Goal: Task Accomplishment & Management: Manage account settings

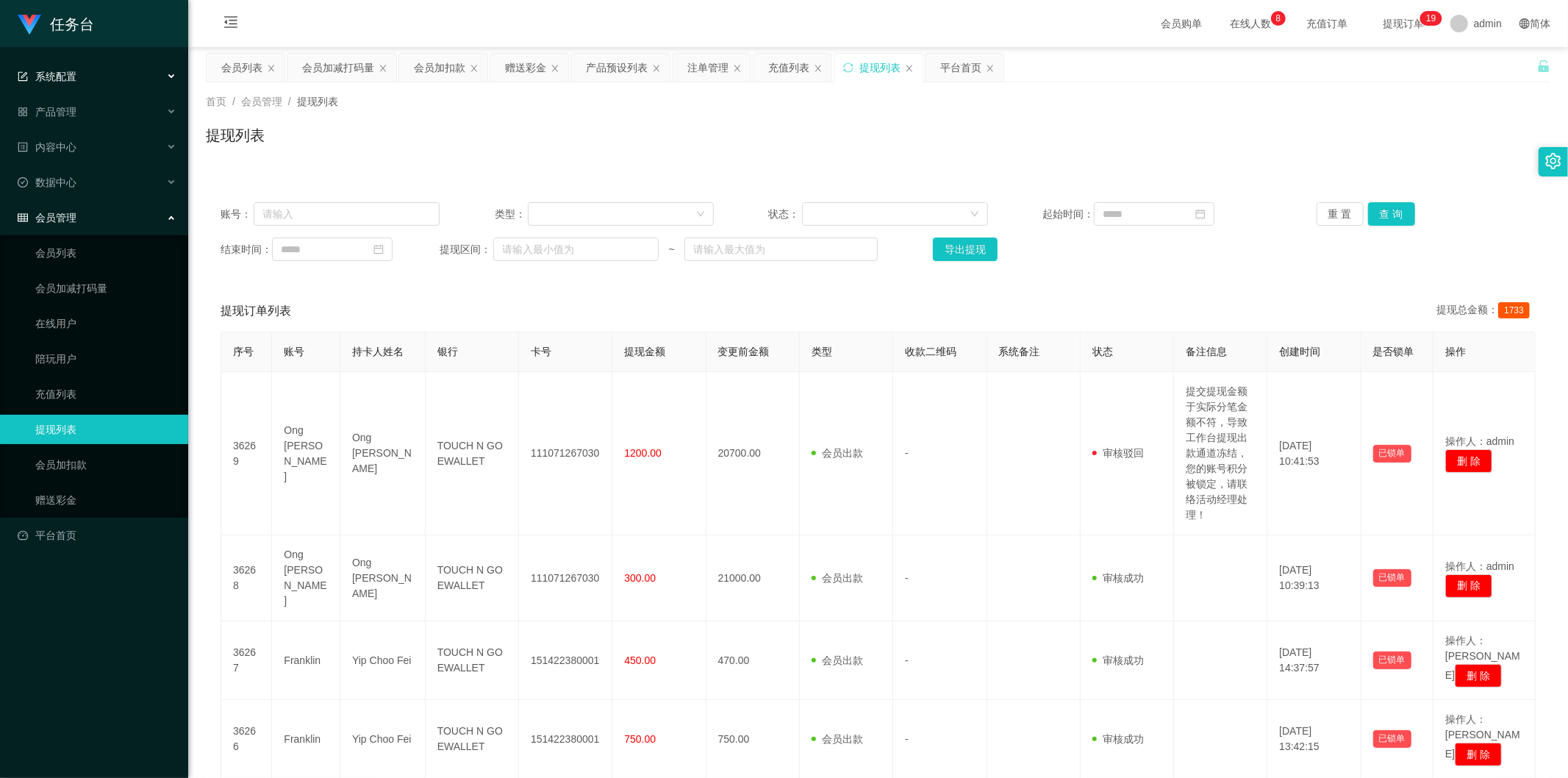
click at [111, 67] on div "系统配置" at bounding box center [94, 76] width 188 height 29
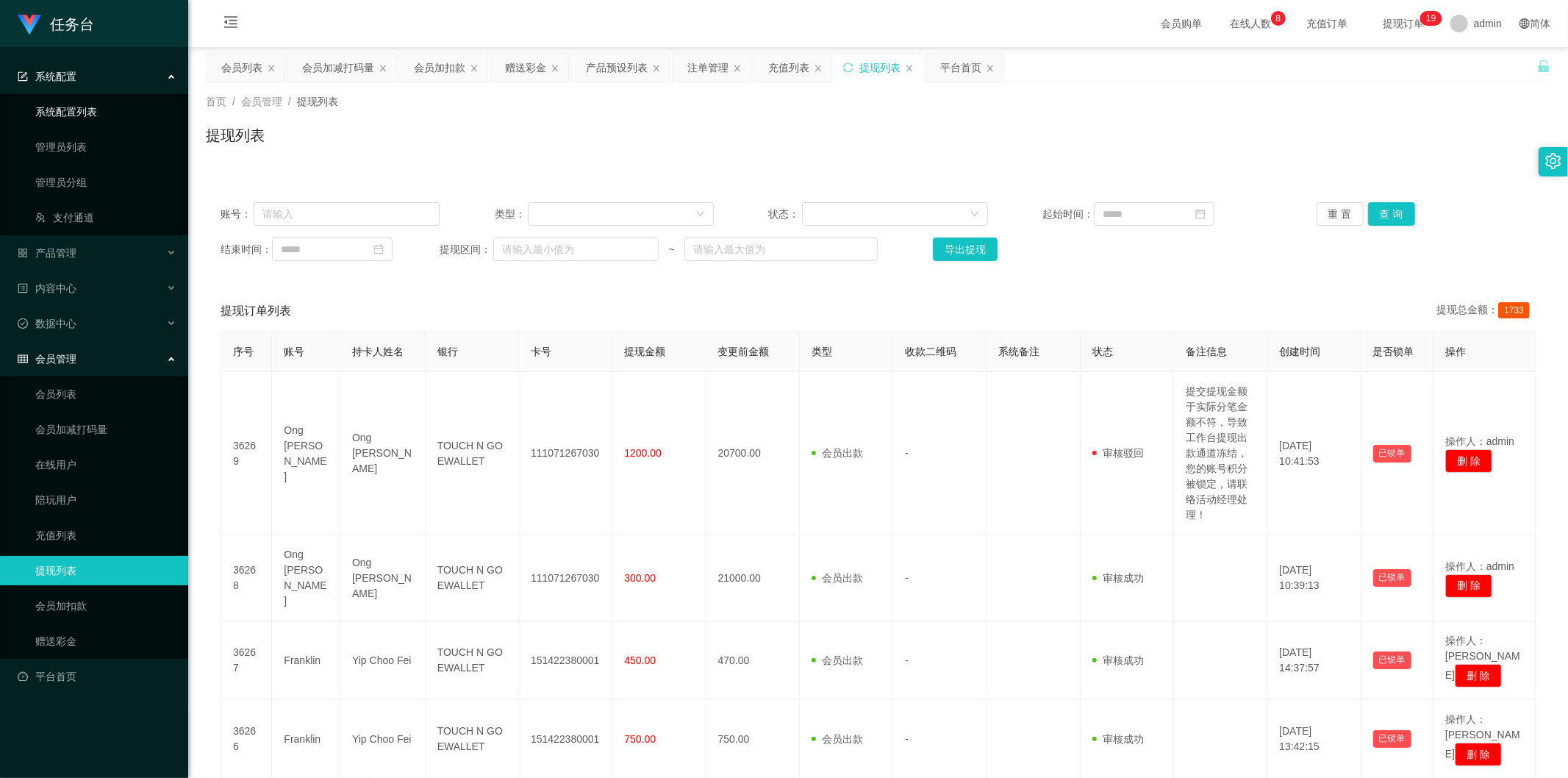
click at [119, 123] on link "系统配置列表" at bounding box center [106, 111] width 141 height 29
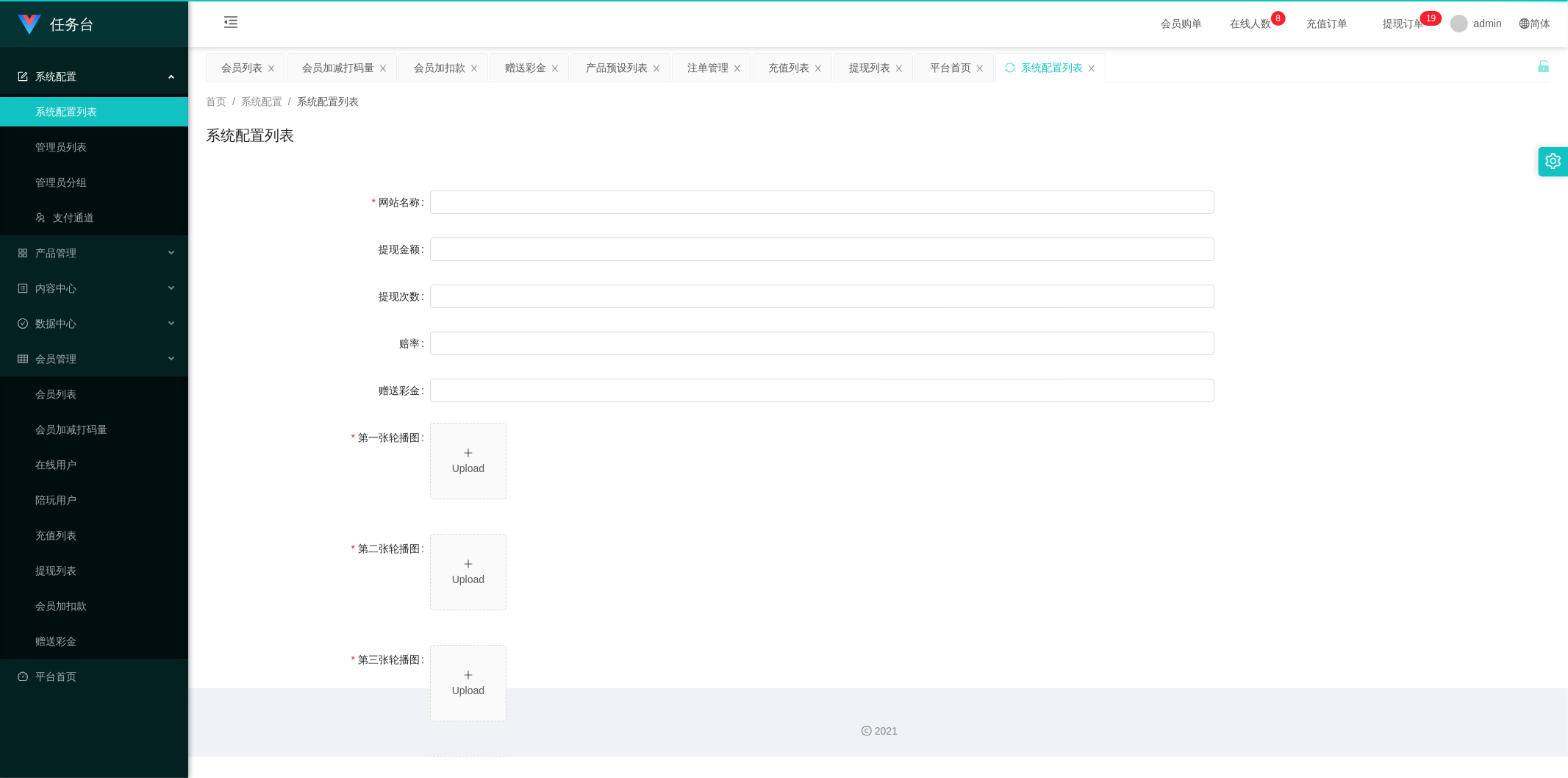
type input "任务台"
type input "10"
type input "1000000"
type input "100"
type input "0"
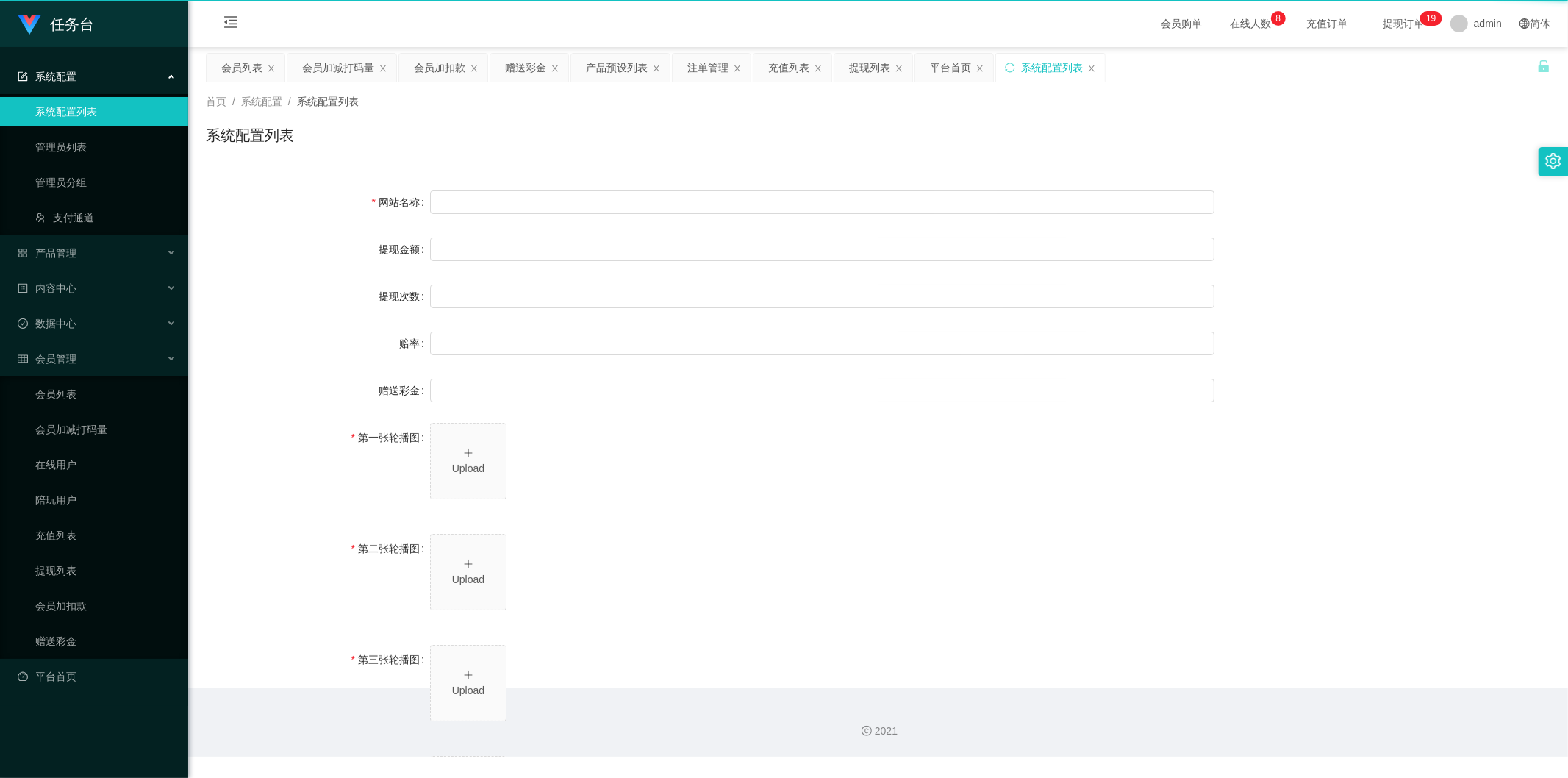
type input "[URL][DOMAIN_NAME]"
type input "平台工作台使用规则"
type input "为保障用户权益及平台运营秩序，请您严格遵守以下工作台使用规范："
type input "一、提现规则 最低提现限制：工作台账户积分满 10 积分后方可申请提现。"
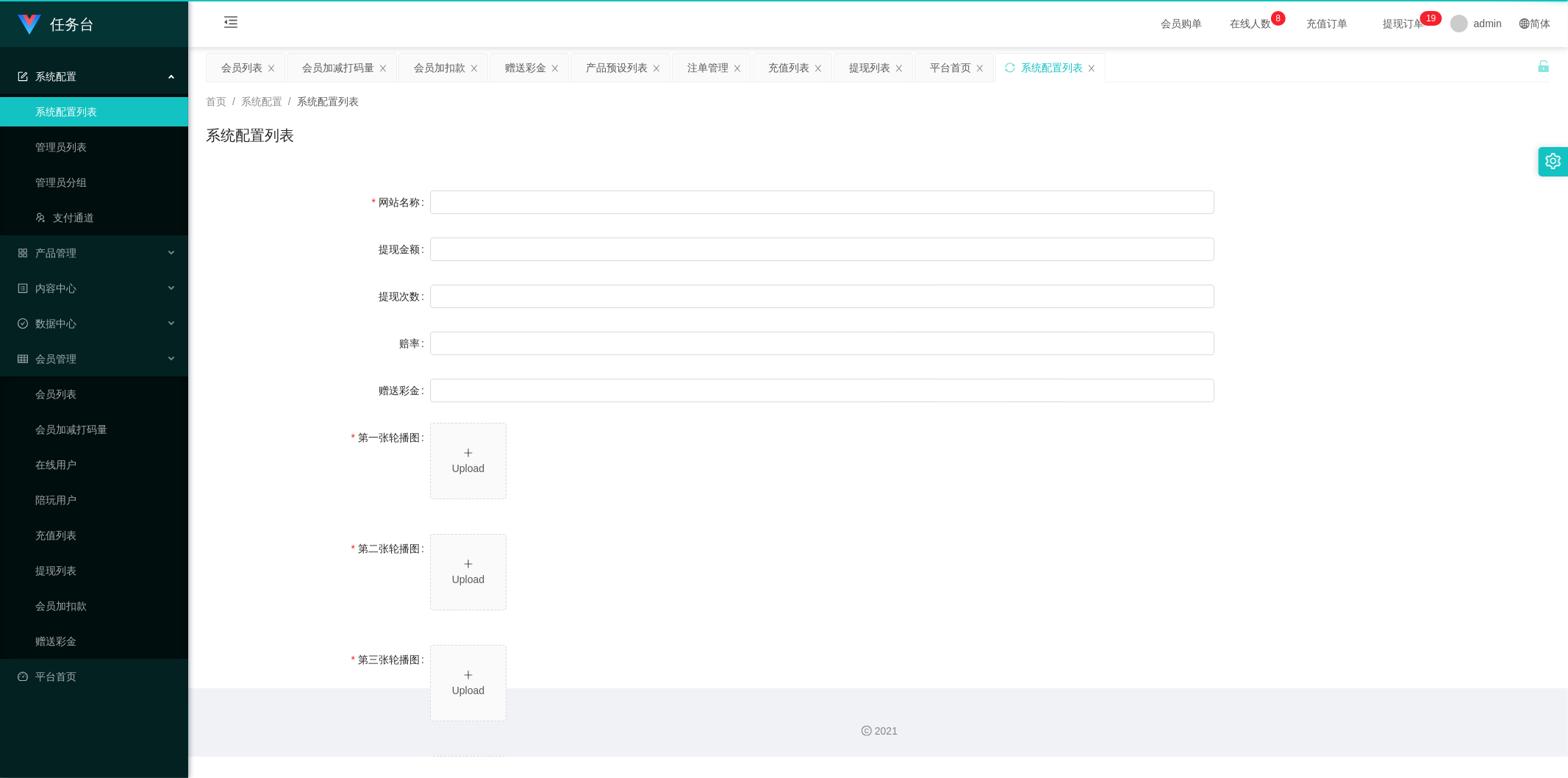
type input "二、积分管理 首次高额积分提醒：当工作台账户积分首次超过 5,000 积分时，请联系活动经理进行提现。用户需联系平台活动经理进行手动审核及分笔提现。"
type input "三、任务接单规范 下单须知："
type input "所有任务需严格按照平台活动经理的指导流程进行操作。"
type input "严禁私下接单、绕过系统或通过非官方渠道接单（如通过个人账号、自行匹配等方式）。"
type input "·违规操作可能导致任务失败，并视情节冻结工作台账户或永久封禁账号。"
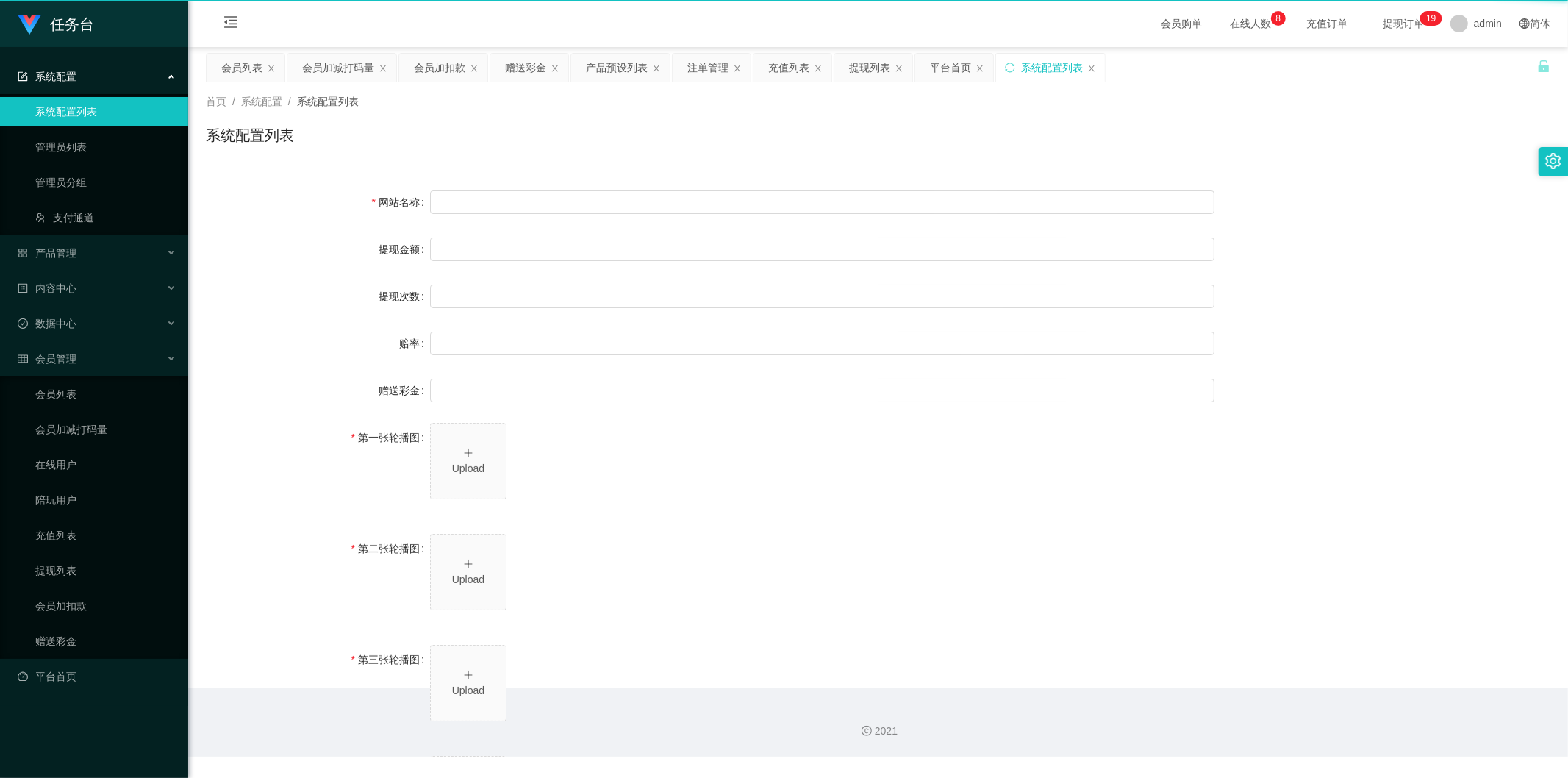
type input "系统任务对接要求："
type input "若未按指导流程操作或擅自修改操作步骤，系统将无法正确识别并分配任务，导致任务失败。"
type input "·因此类行为造成损失，平台将不予补偿，且有权限制或终止用户账号的工作权限。"
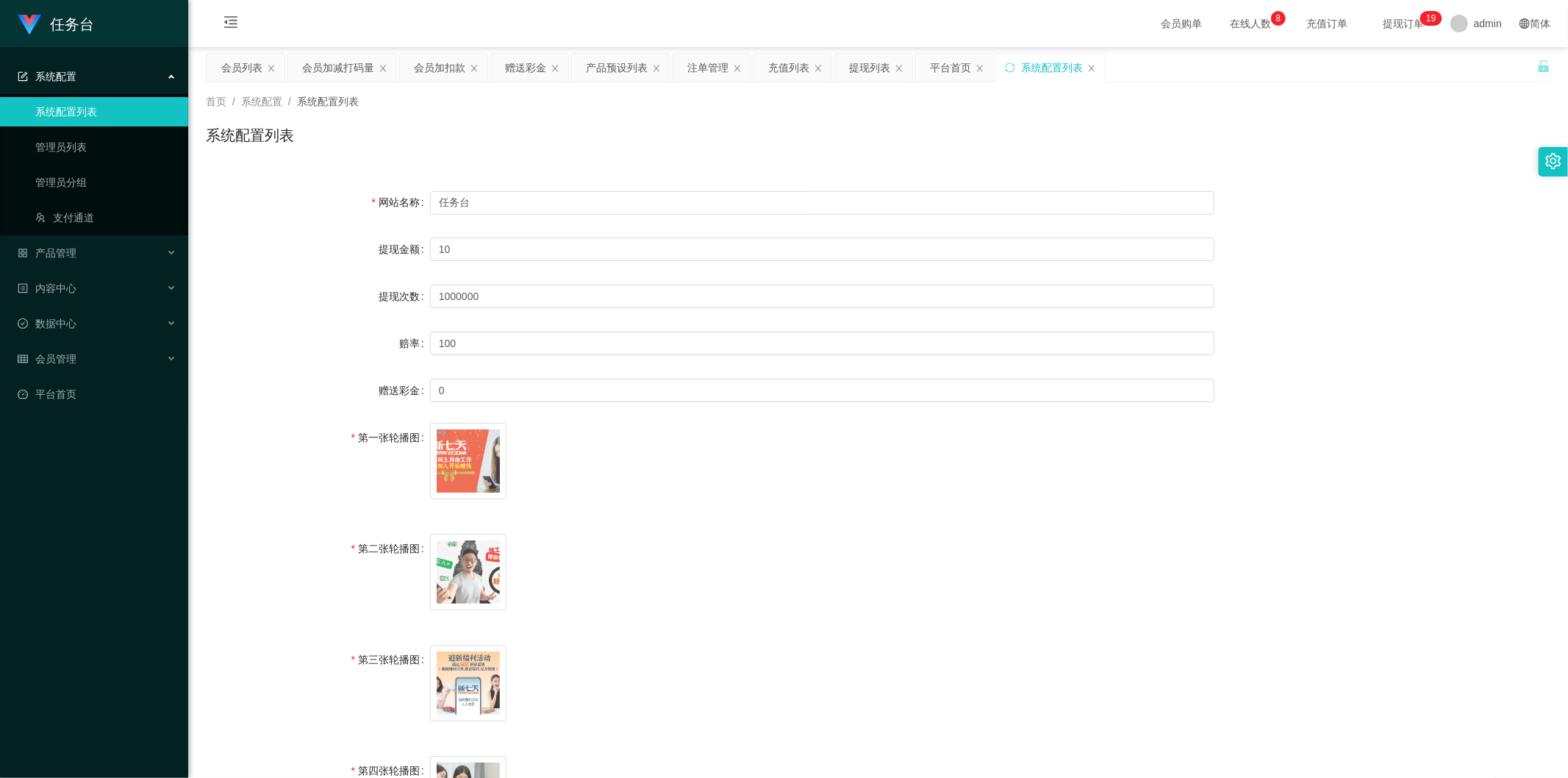
click at [114, 75] on div "系统配置" at bounding box center [94, 76] width 188 height 29
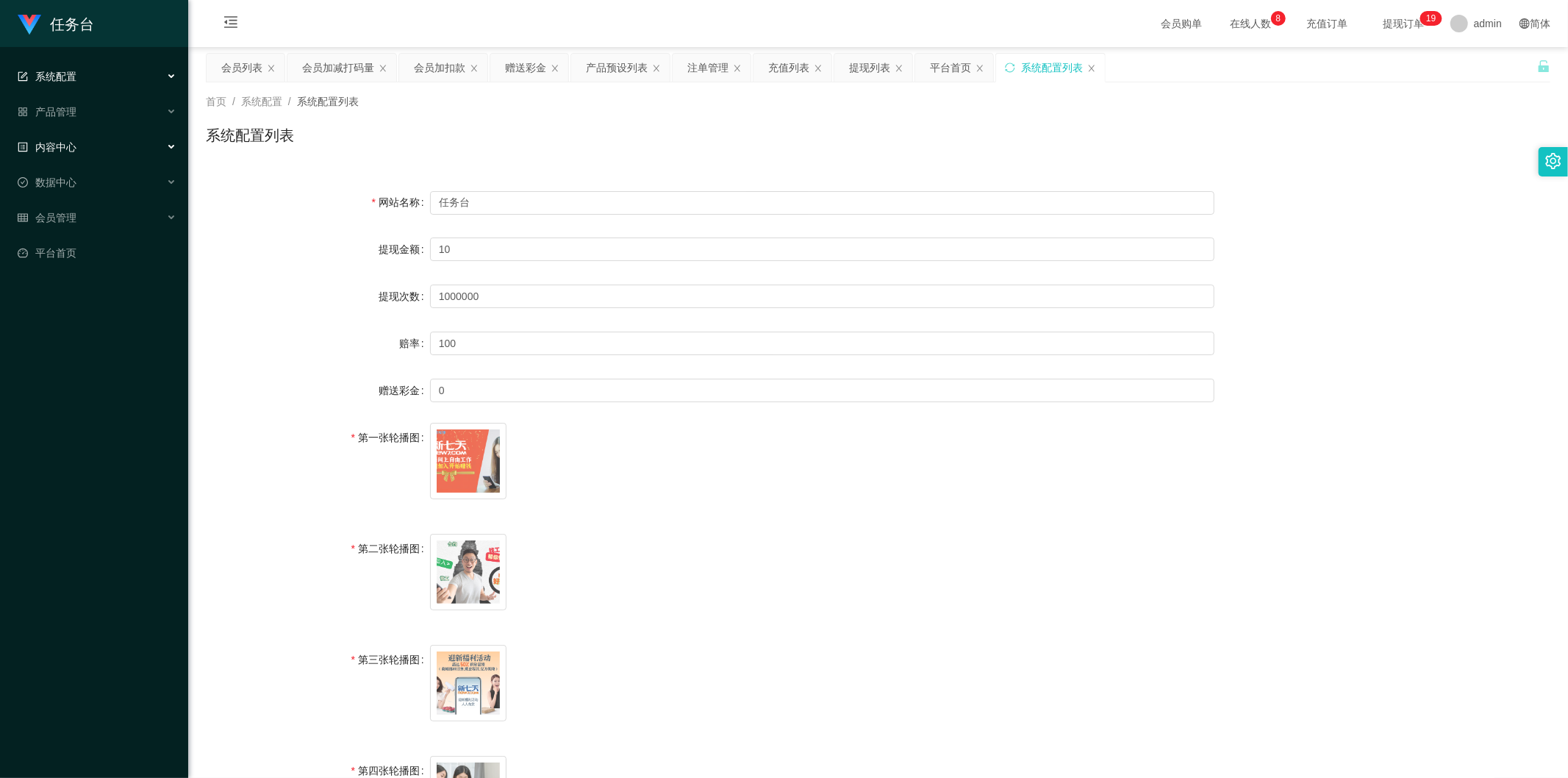
click at [104, 156] on div "内容中心" at bounding box center [94, 146] width 188 height 29
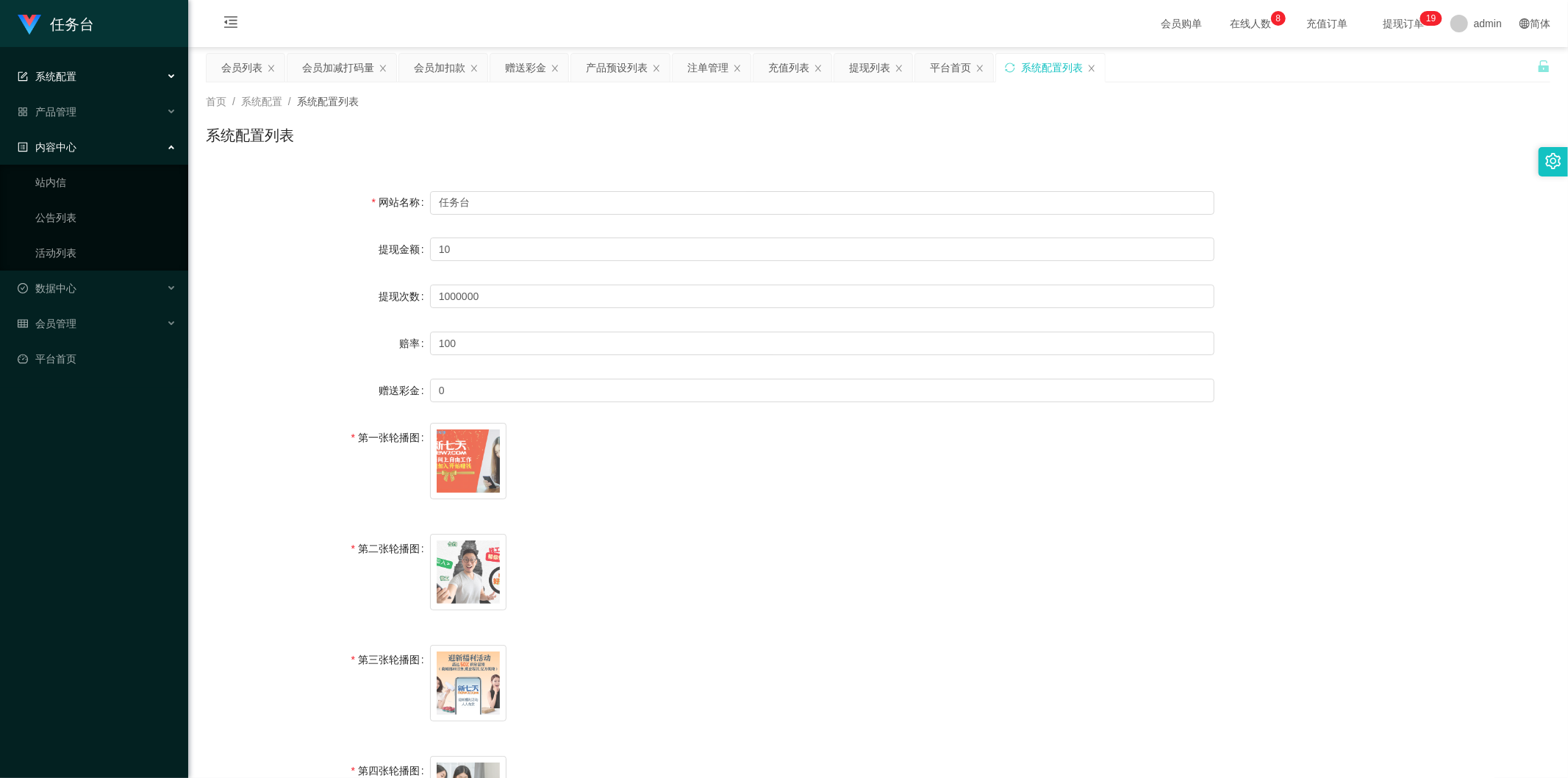
click at [104, 155] on div "内容中心" at bounding box center [94, 146] width 188 height 29
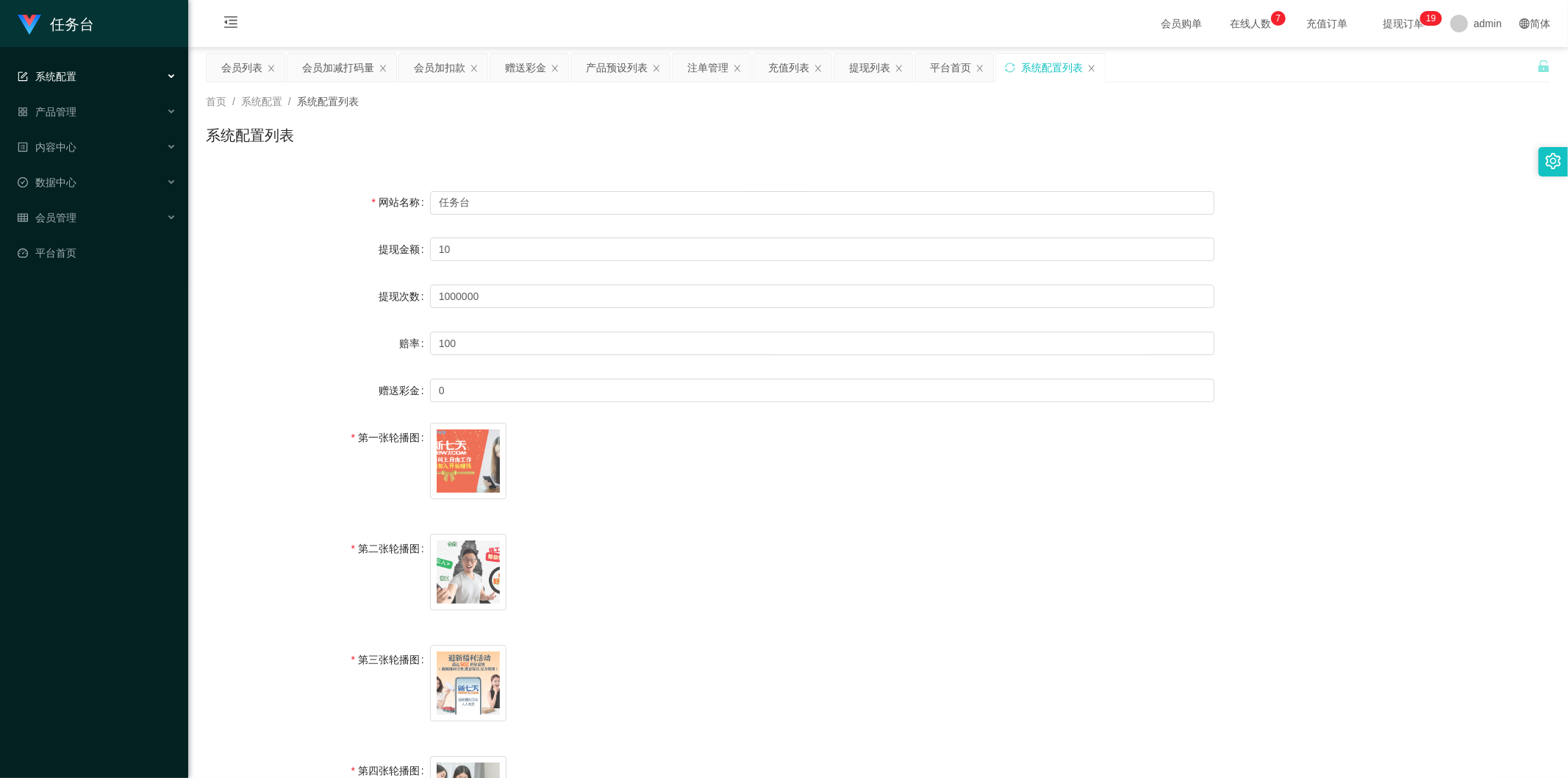
click at [1052, 71] on div "系统配置列表" at bounding box center [1052, 67] width 62 height 28
click at [86, 255] on link "平台首页" at bounding box center [96, 252] width 158 height 29
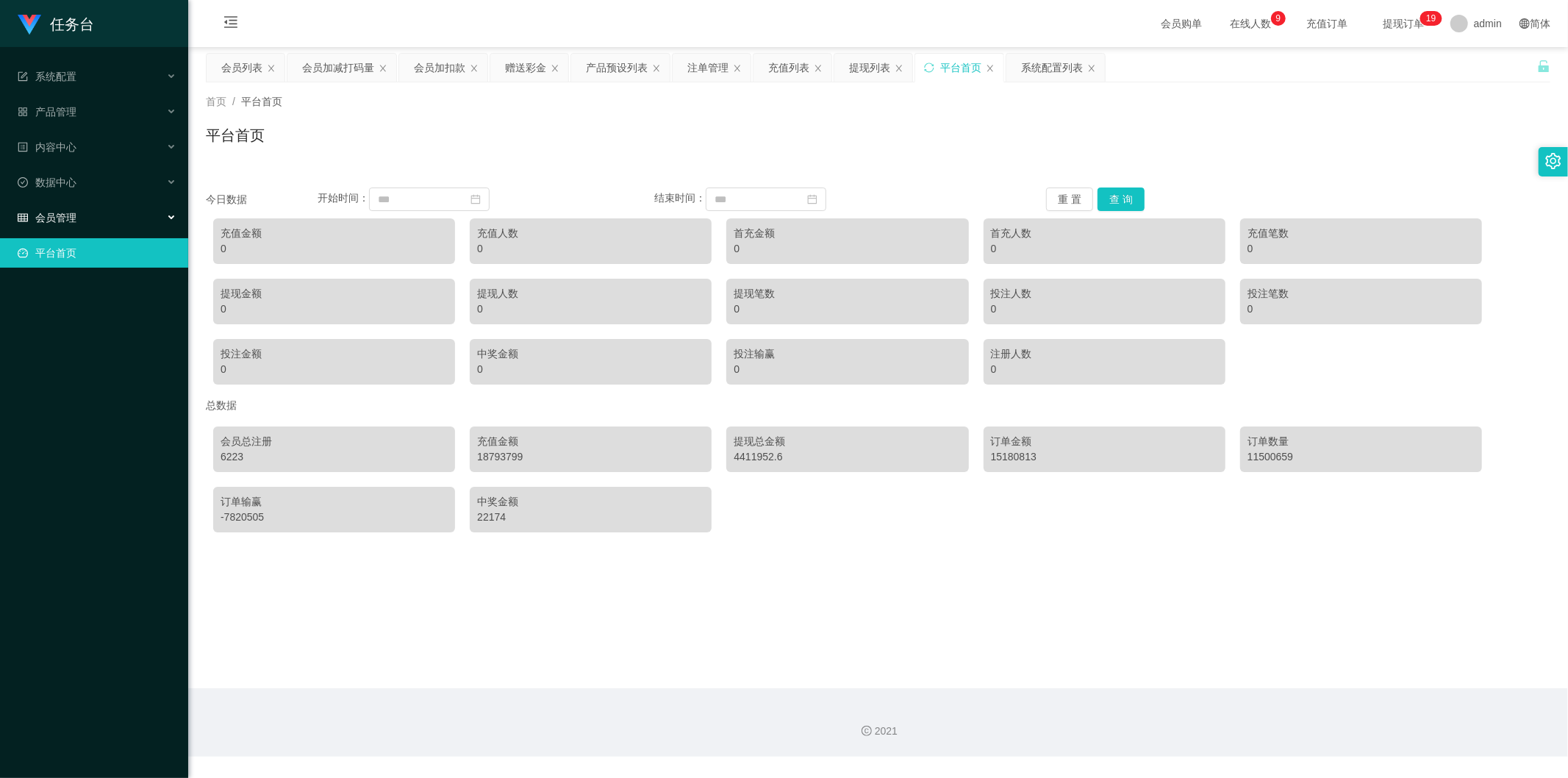
click at [91, 212] on div "会员管理" at bounding box center [94, 217] width 188 height 29
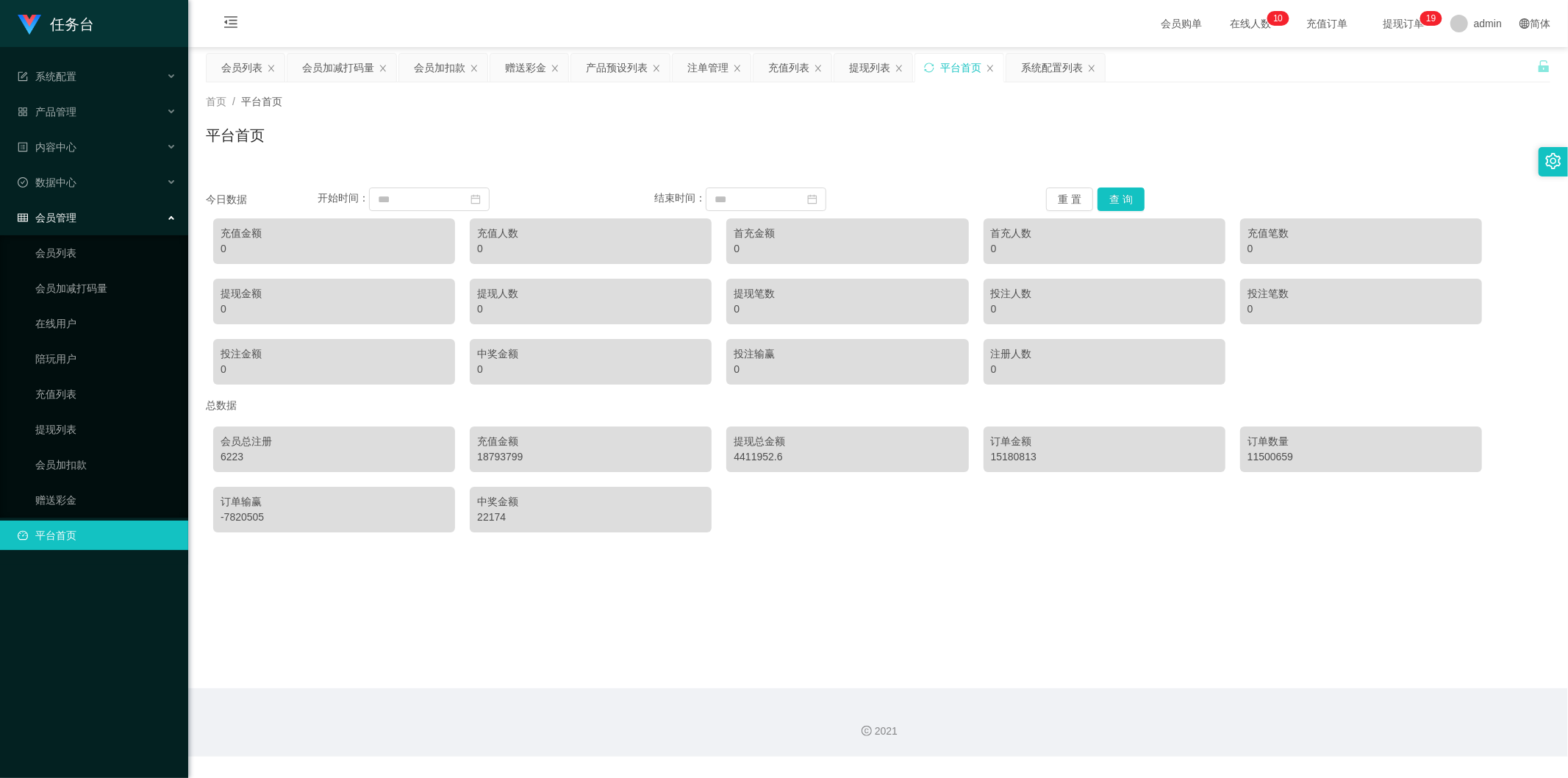
click at [91, 212] on div "会员管理" at bounding box center [94, 217] width 188 height 29
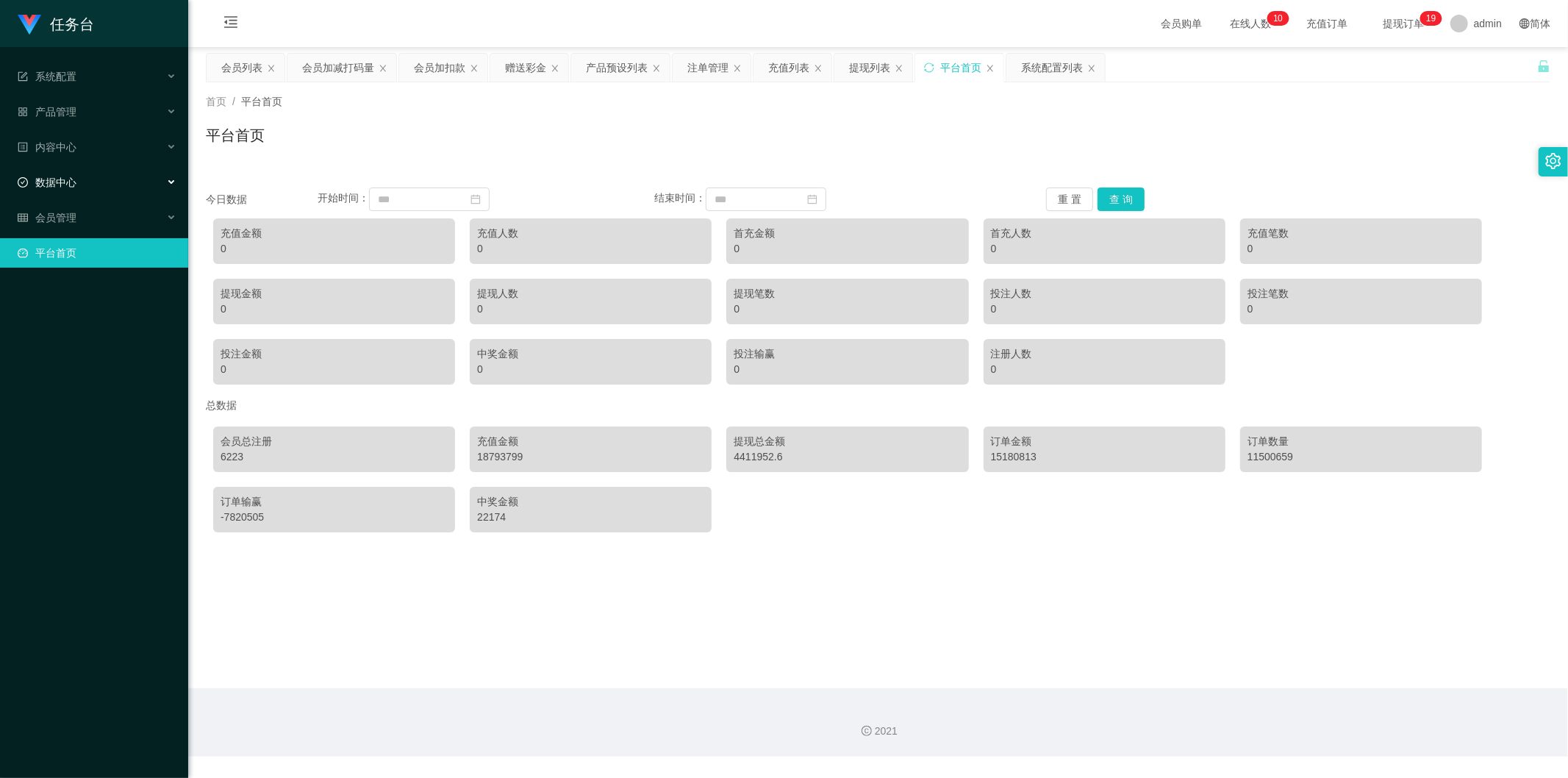
click at [104, 182] on div "数据中心" at bounding box center [94, 182] width 188 height 29
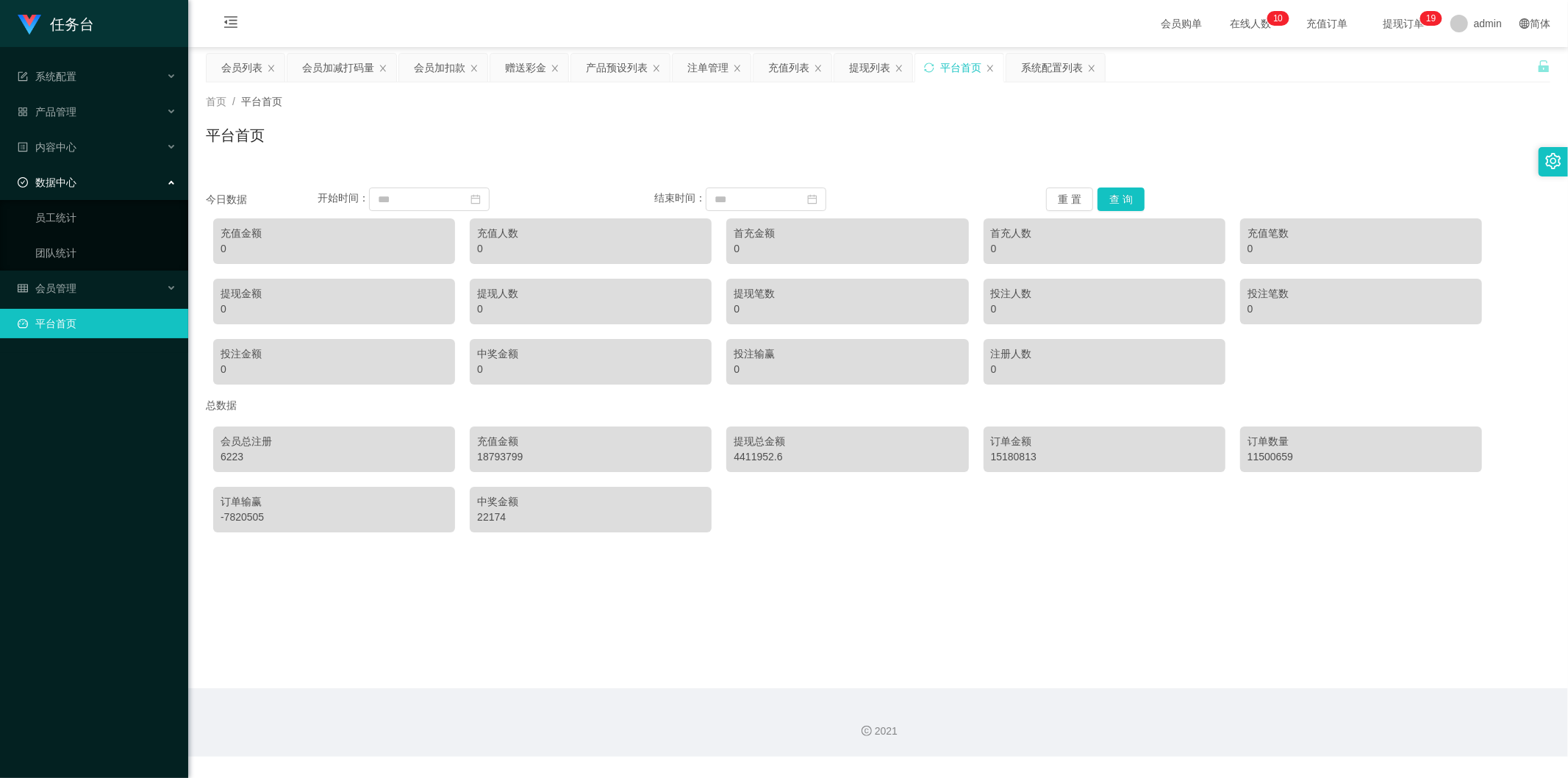
click at [104, 182] on div "数据中心" at bounding box center [94, 182] width 188 height 29
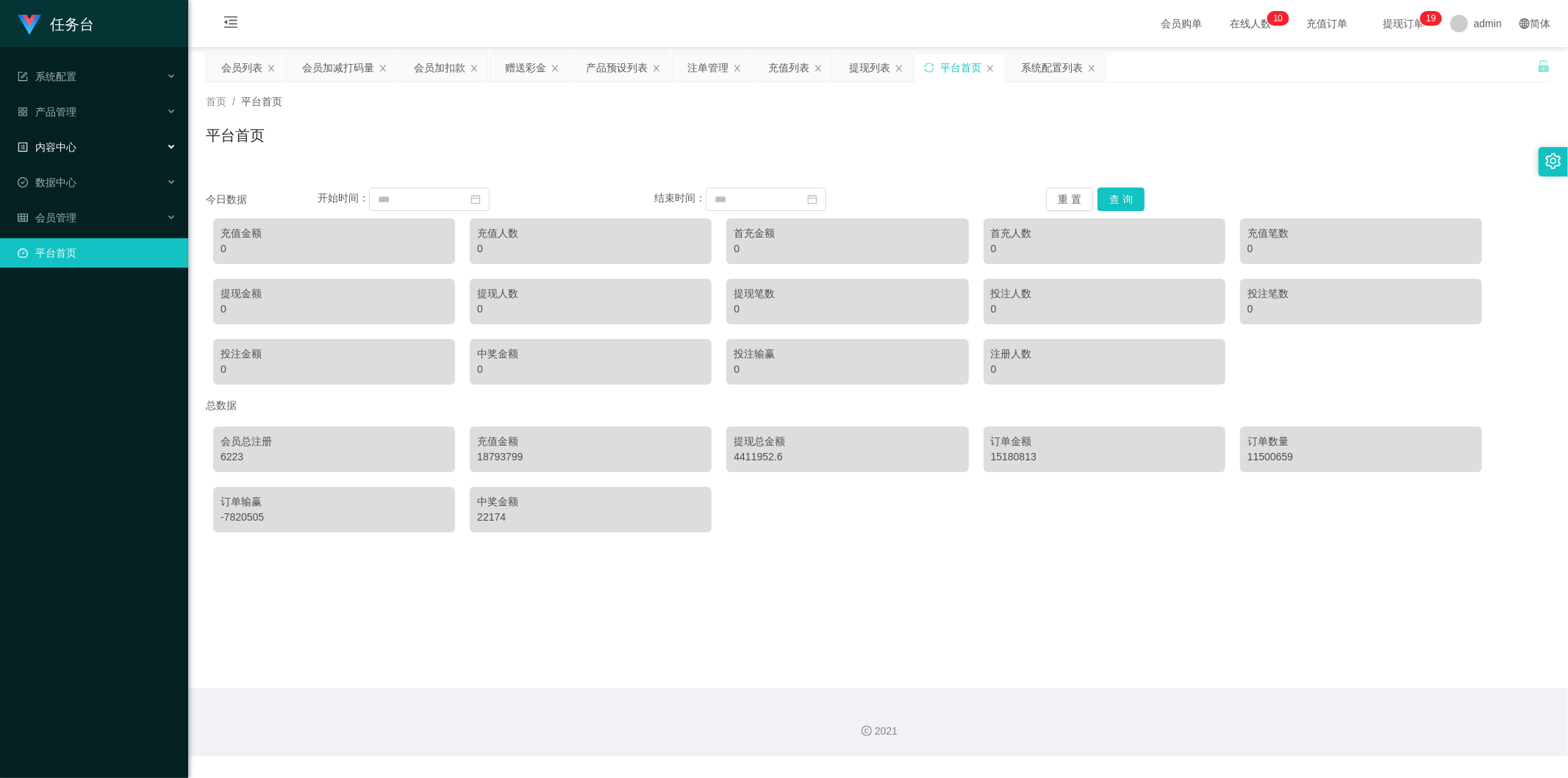
click at [108, 150] on div "内容中心" at bounding box center [94, 146] width 188 height 29
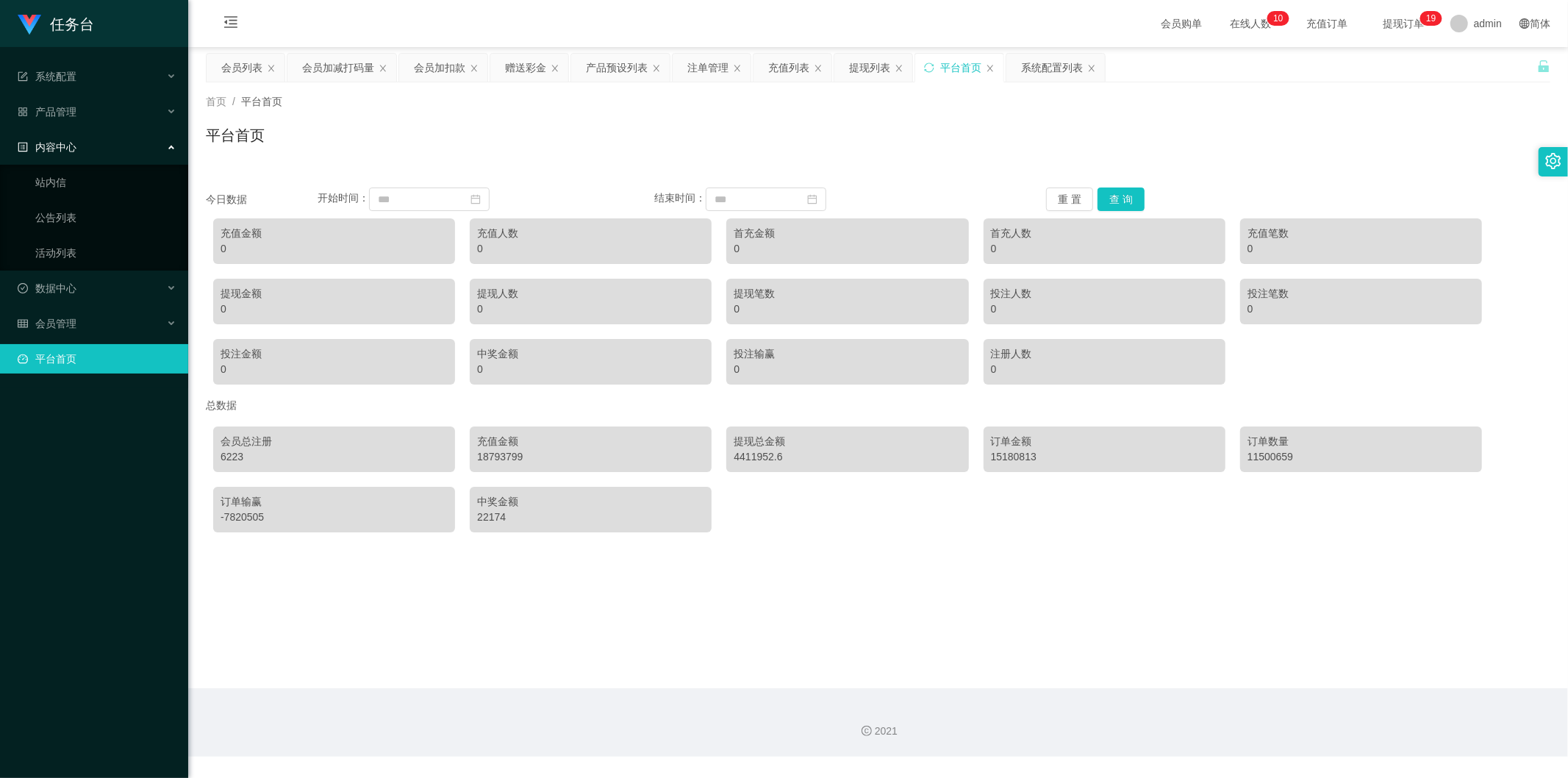
click at [108, 150] on div "内容中心" at bounding box center [94, 146] width 188 height 29
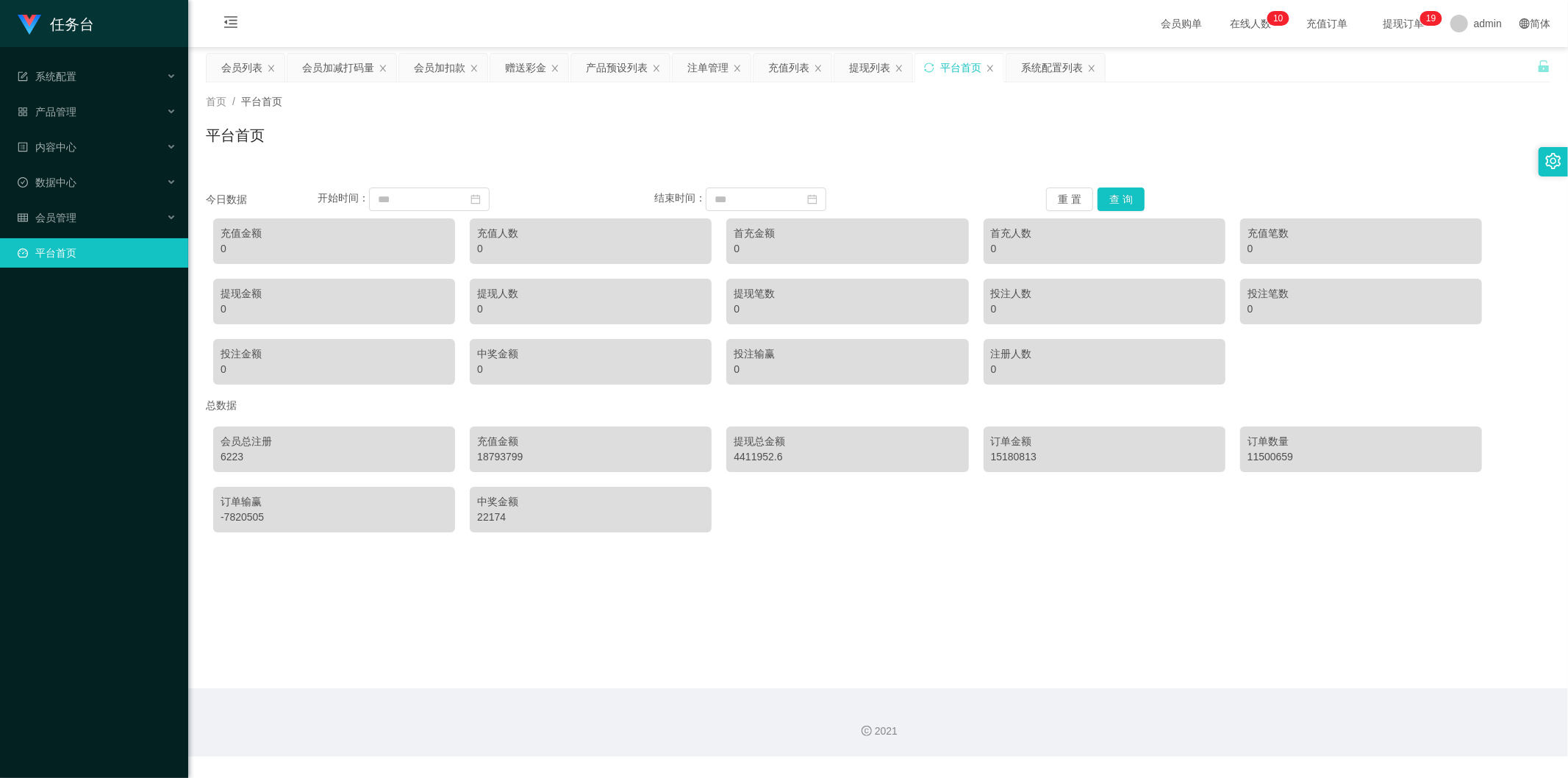
click at [115, 93] on li "系统配置 系统配置列表 管理员列表 管理员分组 支付通道" at bounding box center [94, 77] width 188 height 32
click at [113, 107] on div "产品管理" at bounding box center [94, 111] width 188 height 29
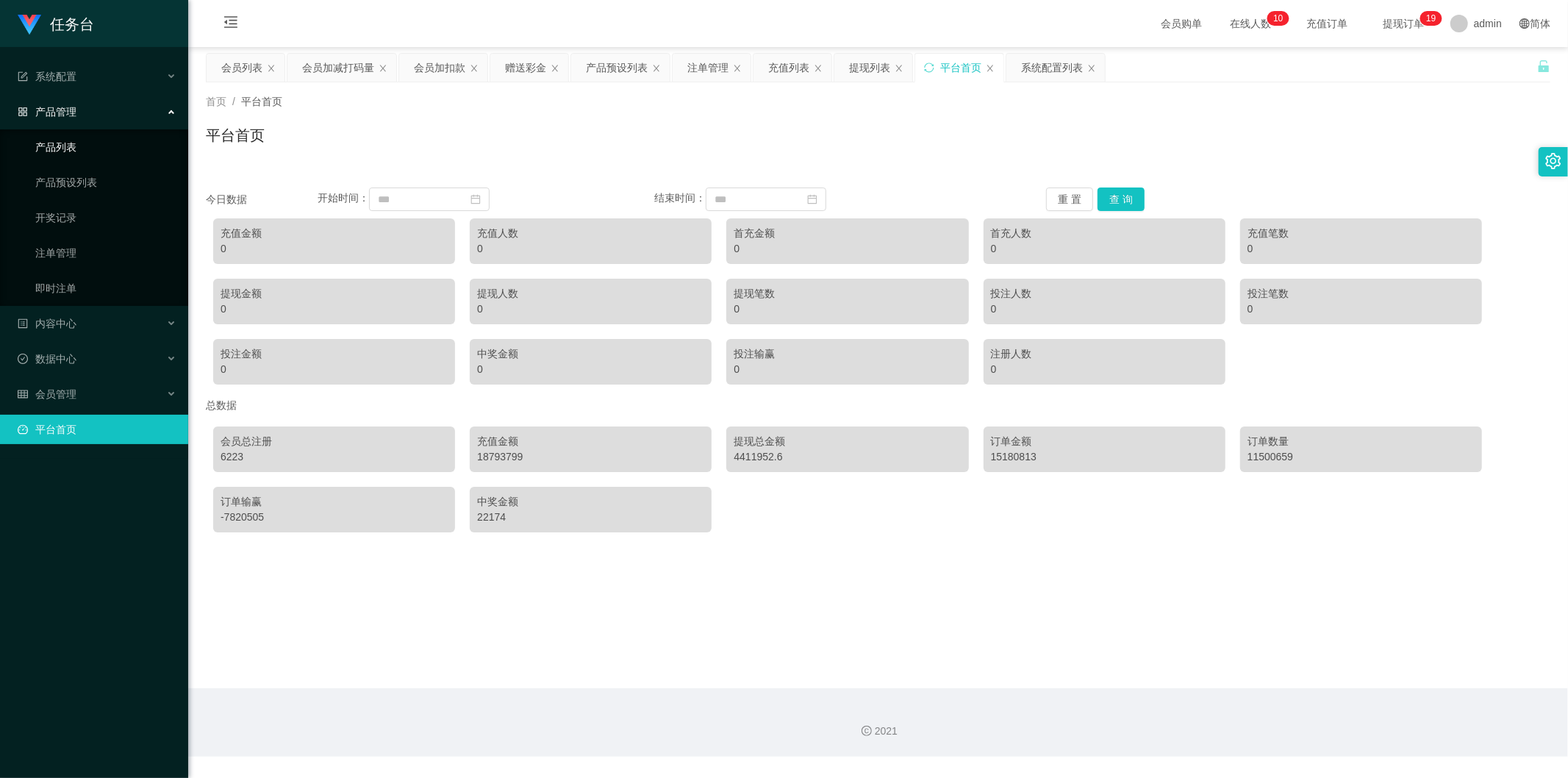
click at [104, 149] on link "产品列表" at bounding box center [106, 146] width 141 height 29
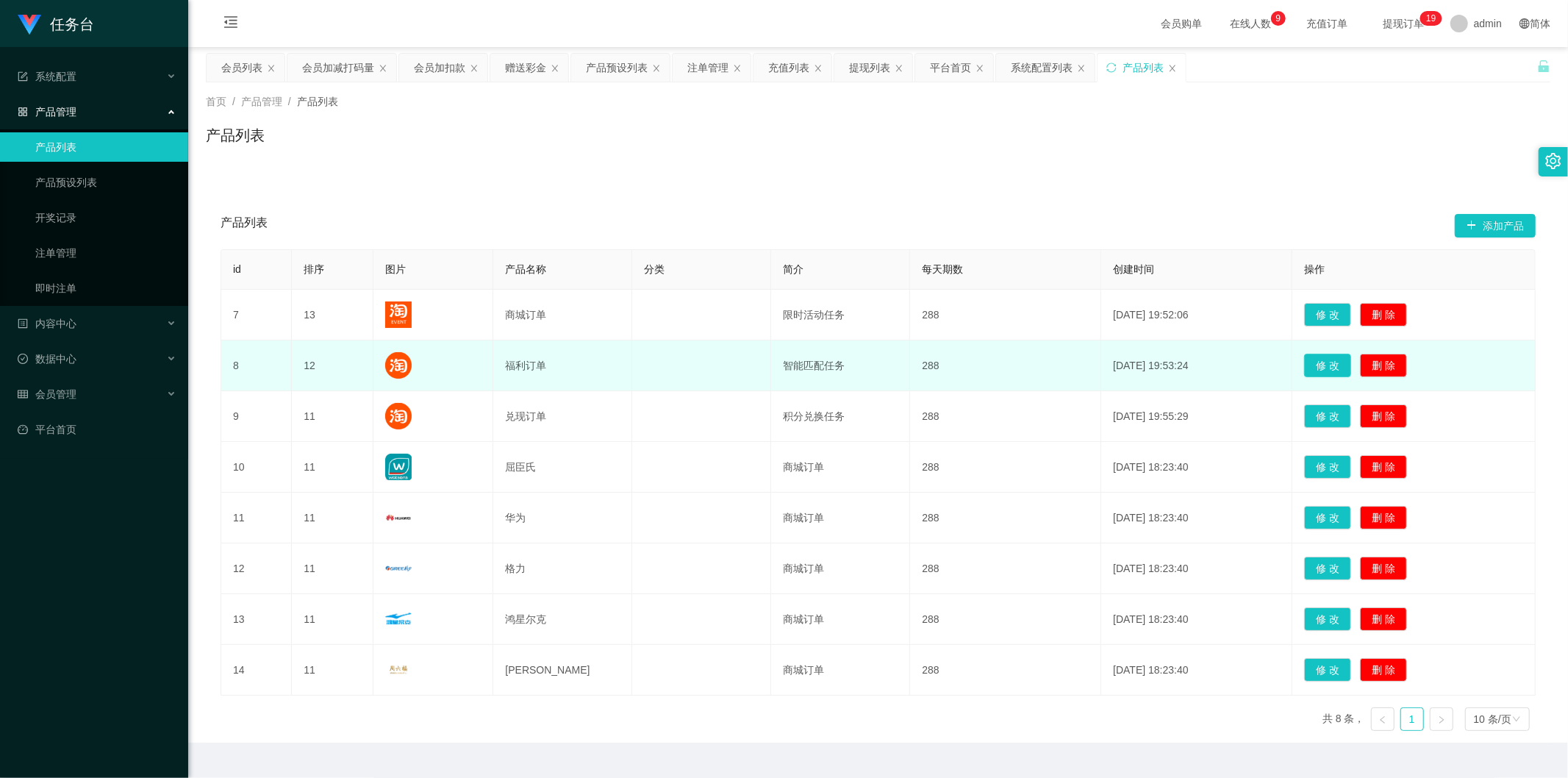
click at [1319, 368] on button "修 改" at bounding box center [1328, 365] width 47 height 23
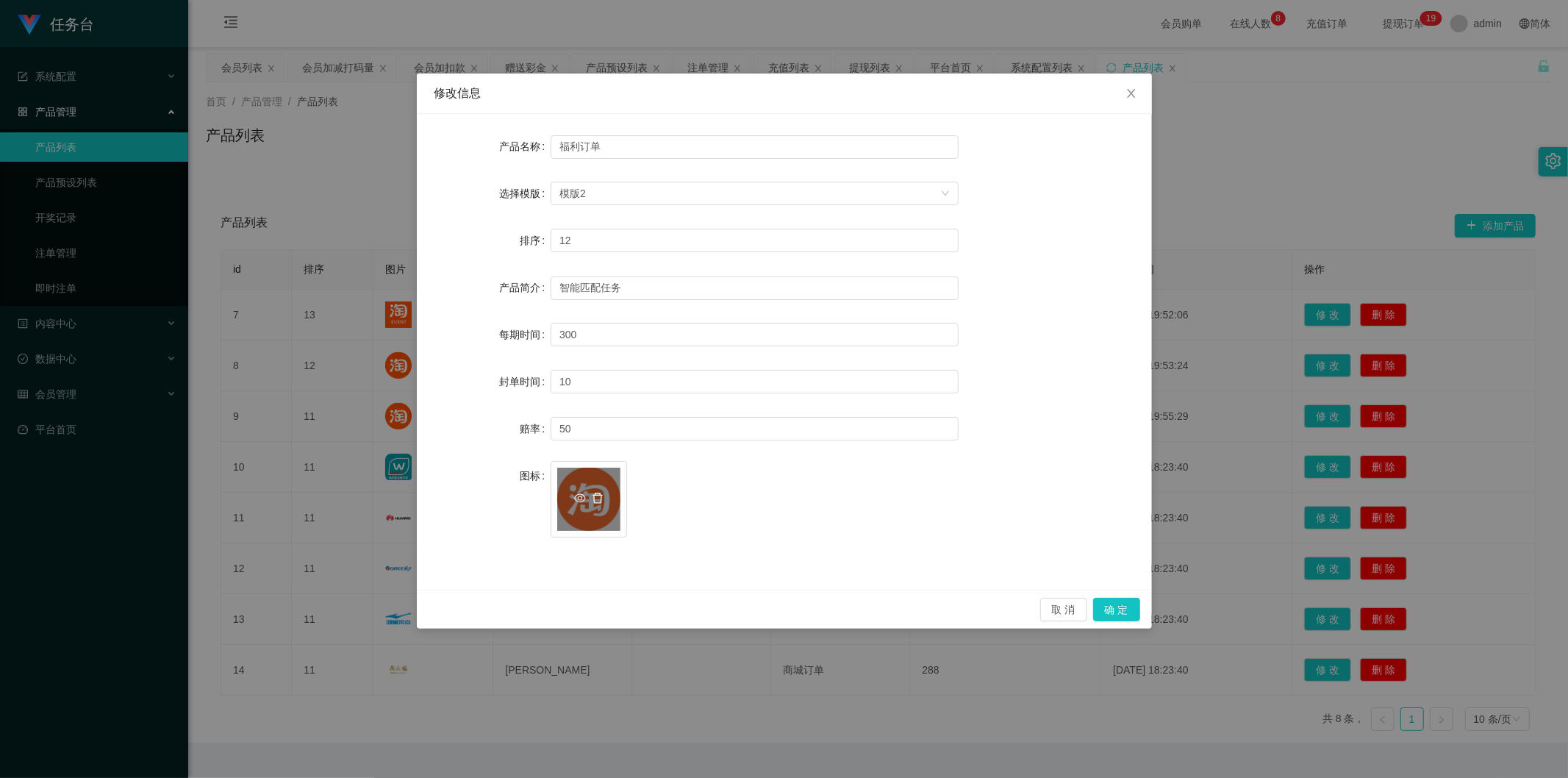
click at [596, 499] on icon "图标: delete" at bounding box center [598, 499] width 12 height 12
click at [591, 494] on icon "图标: plus" at bounding box center [589, 491] width 11 height 11
click at [1108, 605] on button "确 定" at bounding box center [1117, 609] width 47 height 23
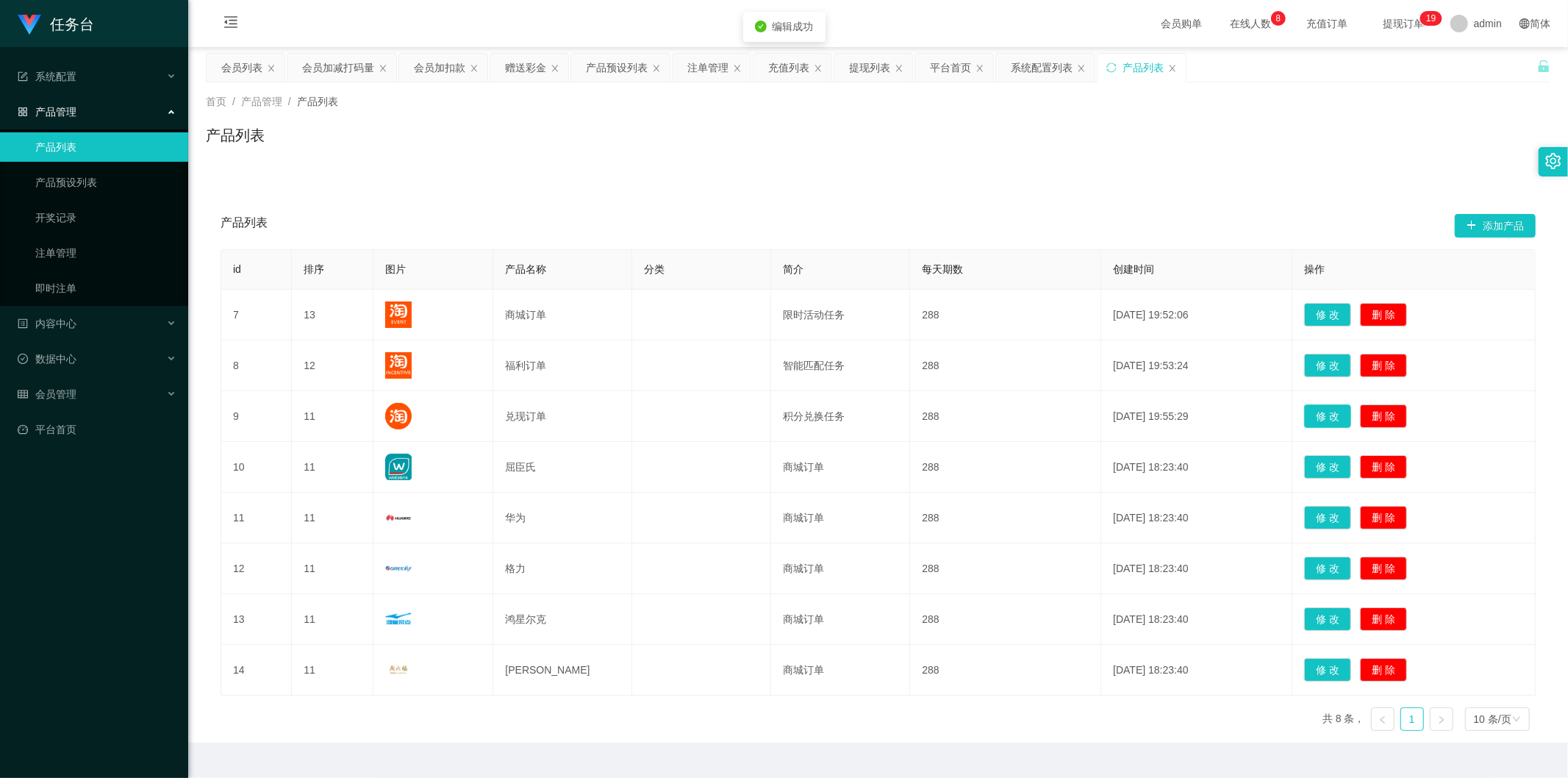
click at [1313, 405] on button "修 改" at bounding box center [1328, 415] width 47 height 23
type input "兑现订单"
type input "11"
type input "积分兑换任务"
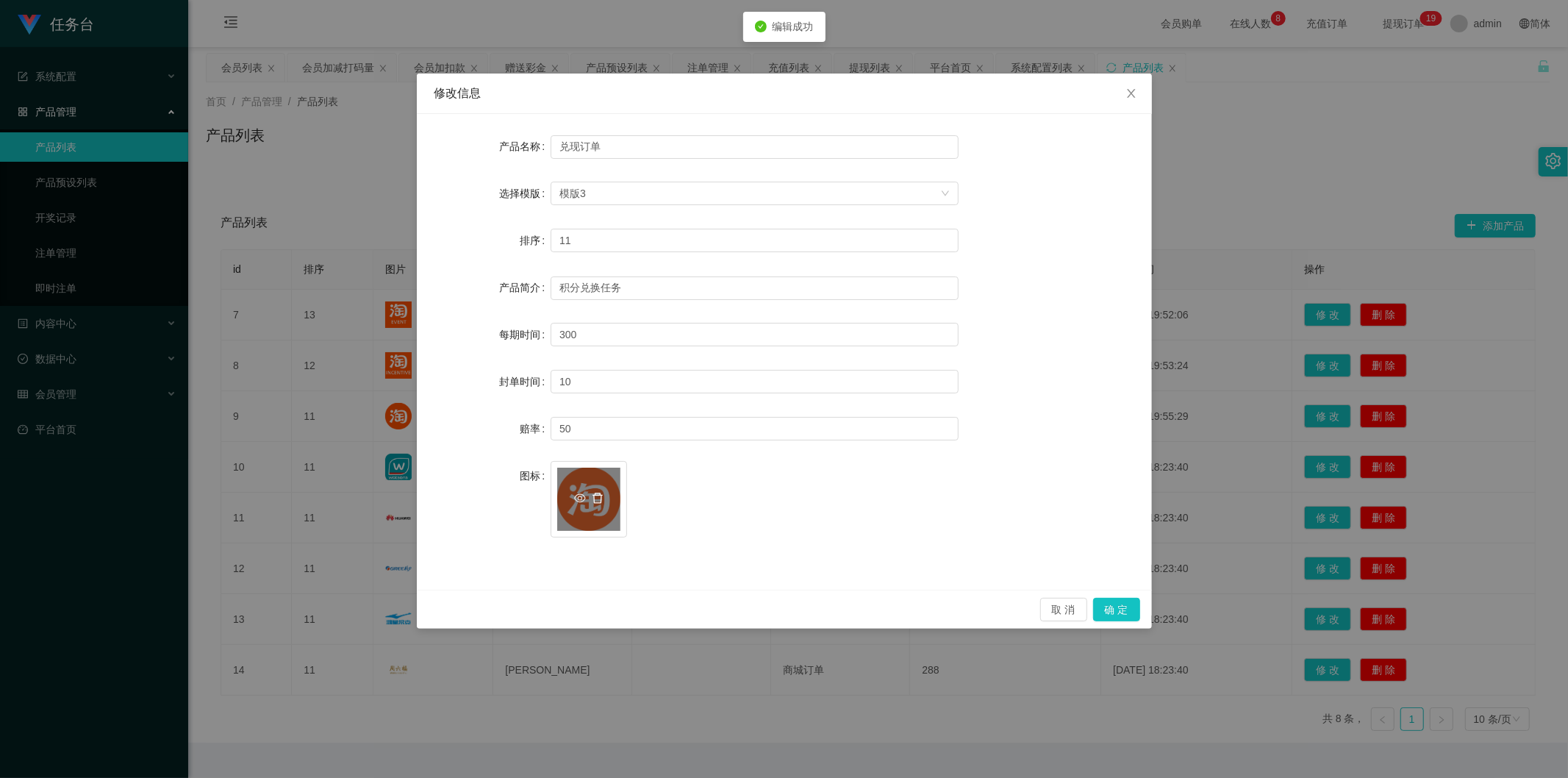
click at [602, 498] on icon "图标: delete" at bounding box center [598, 499] width 12 height 12
click at [586, 489] on icon "图标: plus" at bounding box center [589, 491] width 11 height 11
drag, startPoint x: 1121, startPoint y: 606, endPoint x: 1079, endPoint y: 607, distance: 42.0
click at [1121, 606] on button "确 定" at bounding box center [1117, 609] width 47 height 23
